Goal: Register for event/course

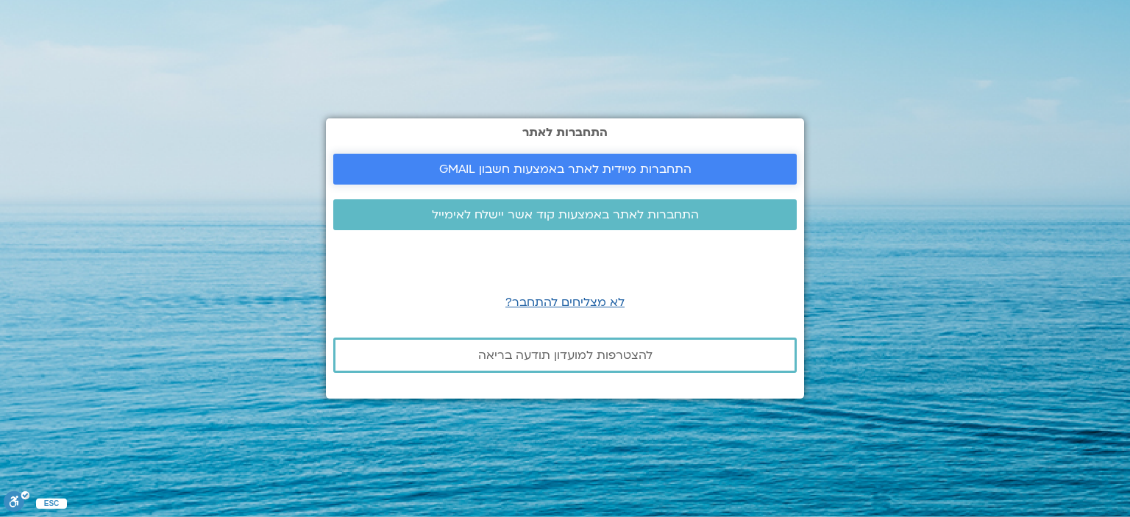
click at [497, 167] on span "התחברות מיידית לאתר באמצעות חשבון GMAIL" at bounding box center [565, 169] width 252 height 13
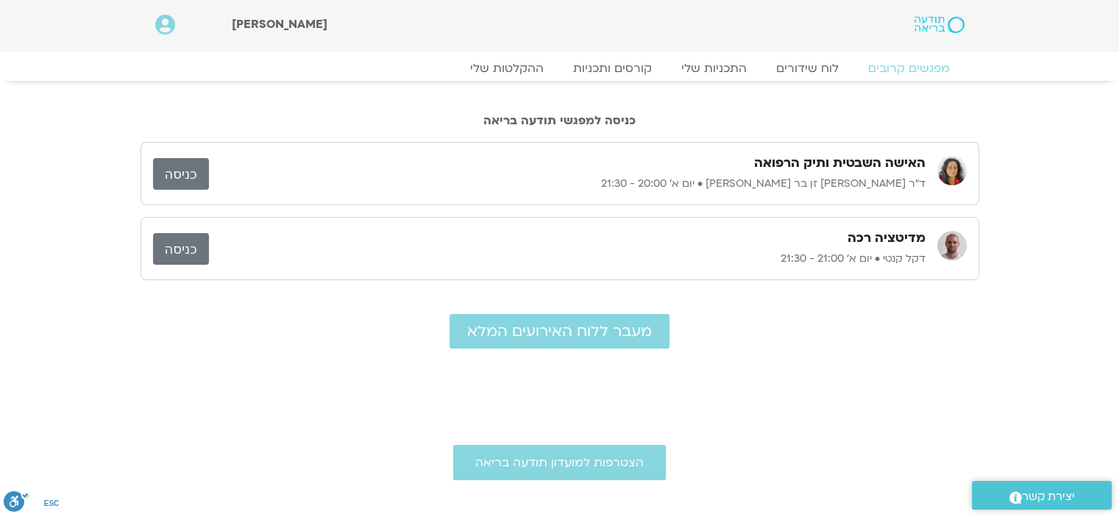
click at [461, 164] on div "האישה השבטית ותיק הרפואה" at bounding box center [567, 164] width 717 height 18
click at [189, 170] on link "כניסה" at bounding box center [181, 174] width 56 height 32
